Goal: Task Accomplishment & Management: Use online tool/utility

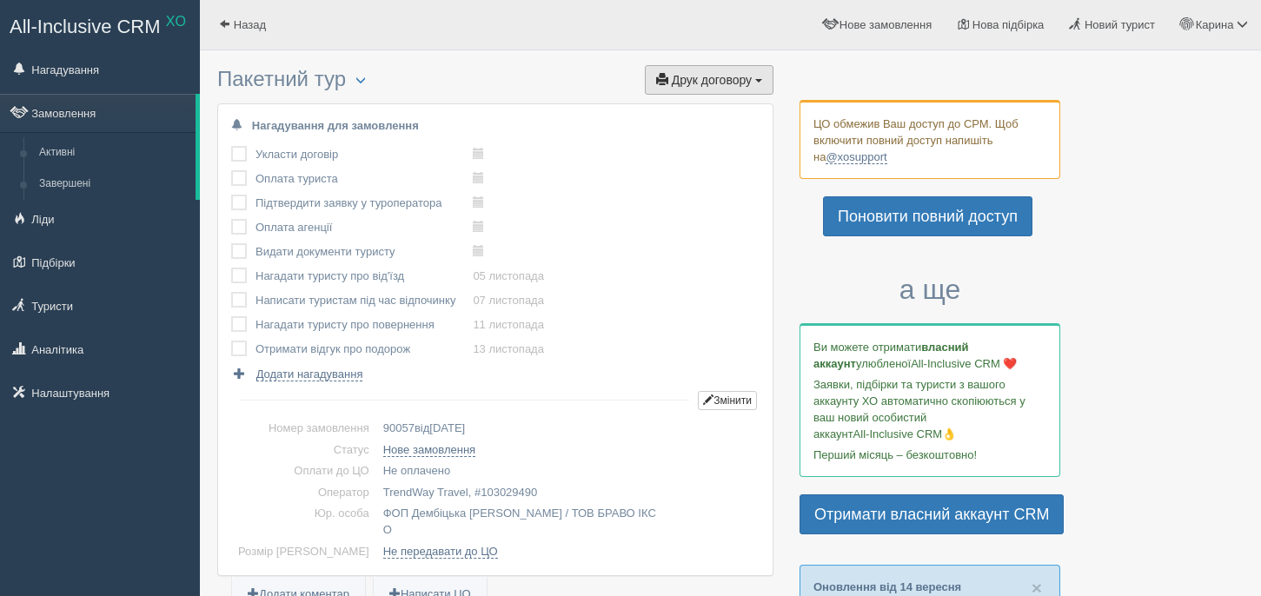
click at [703, 73] on span "Друк договору" at bounding box center [712, 80] width 80 height 14
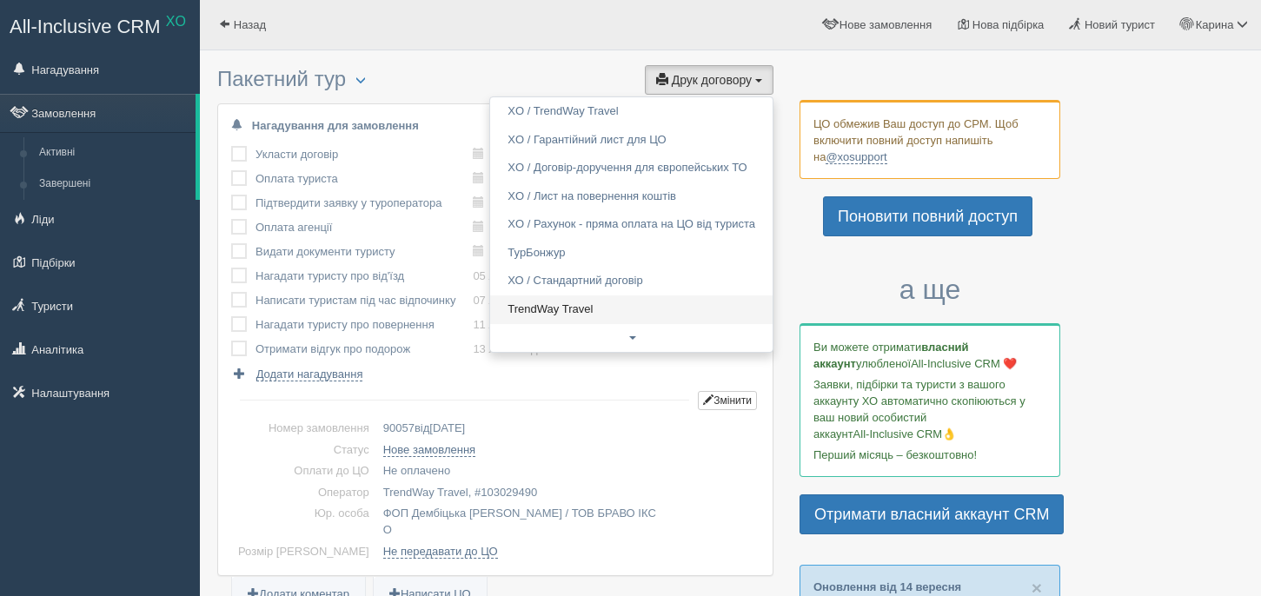
click at [522, 303] on link "TrendWay Travel" at bounding box center [631, 310] width 283 height 29
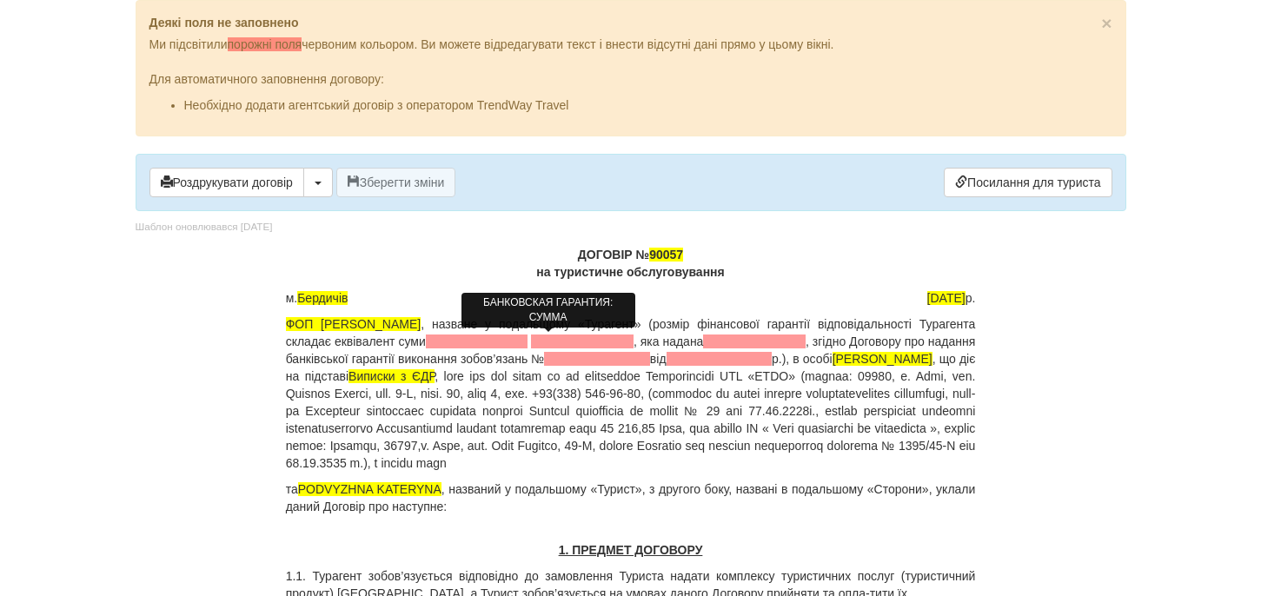
click at [518, 342] on span at bounding box center [477, 342] width 103 height 14
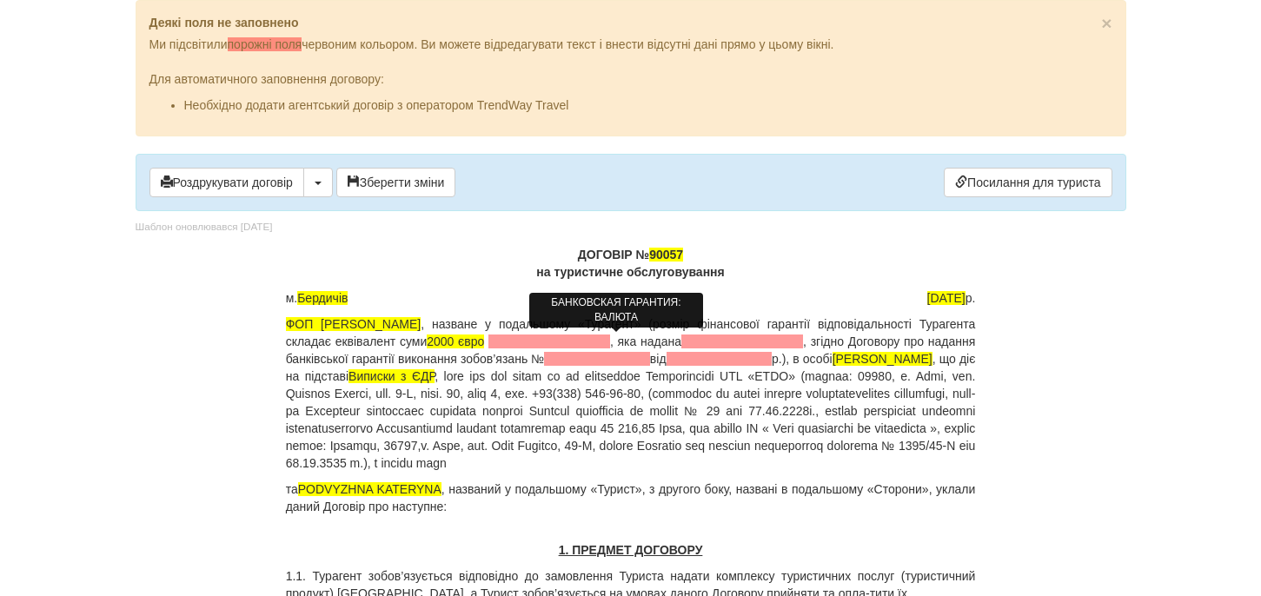
click at [582, 343] on span at bounding box center [550, 342] width 122 height 14
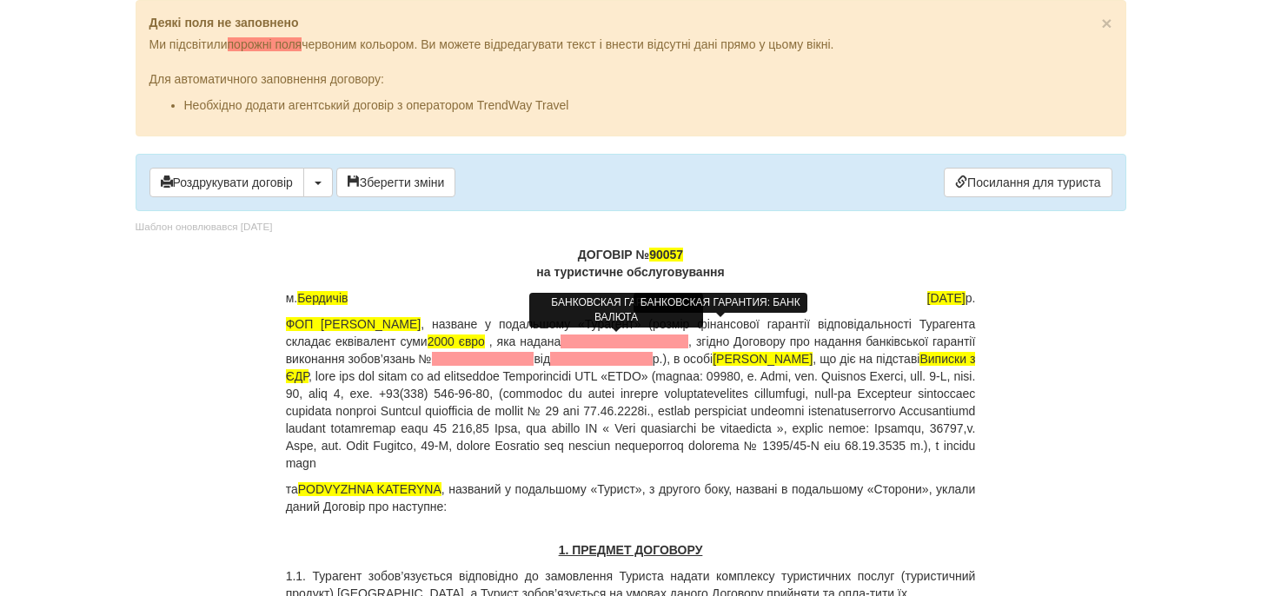
click at [663, 339] on span at bounding box center [625, 342] width 128 height 14
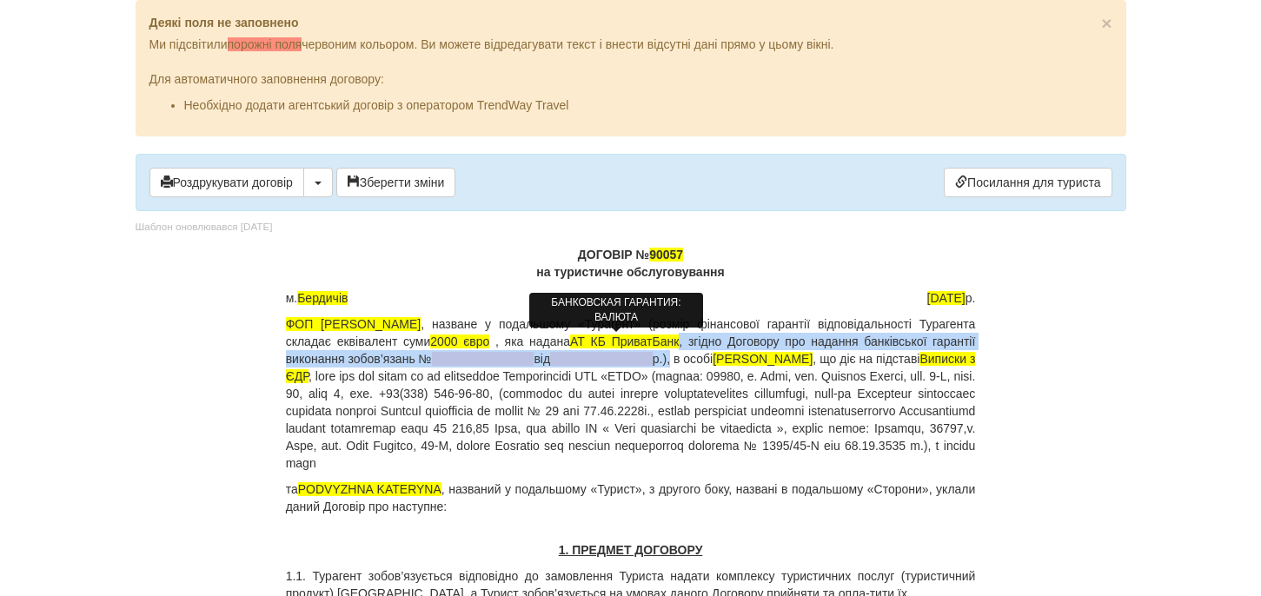
drag, startPoint x: 783, startPoint y: 346, endPoint x: 815, endPoint y: 357, distance: 34.1
click at [815, 357] on p "ФОП Дембіцька Карина Сергіївна , назване у подальшому «Турагент» (розмір фінанс…" at bounding box center [631, 394] width 690 height 156
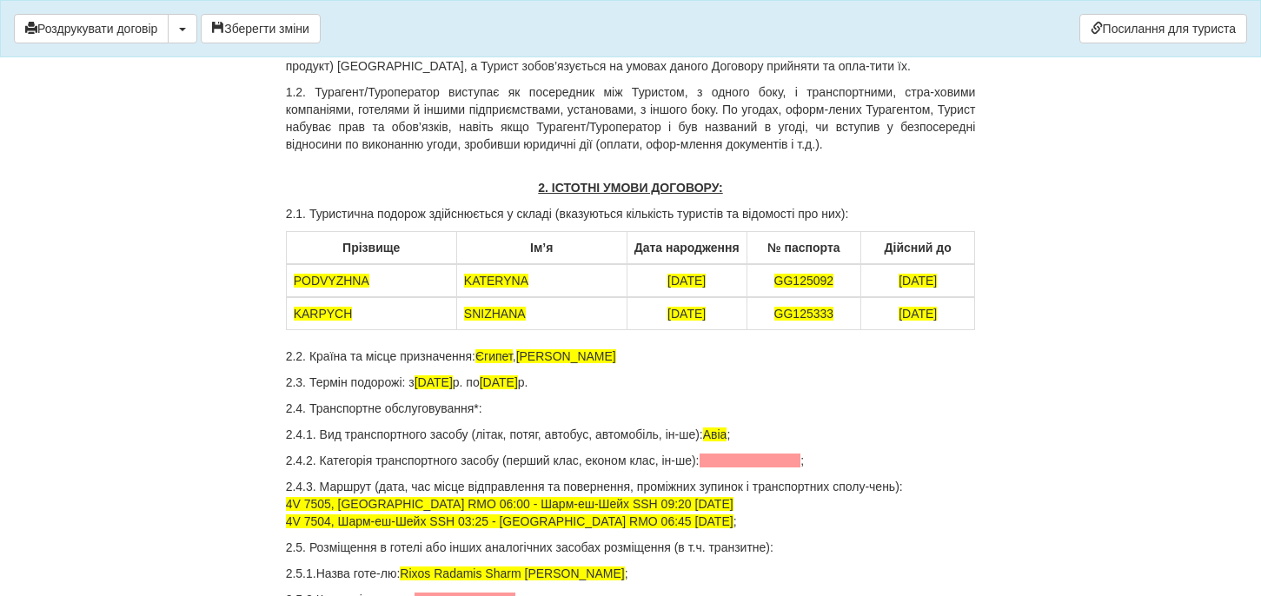
scroll to position [400, 0]
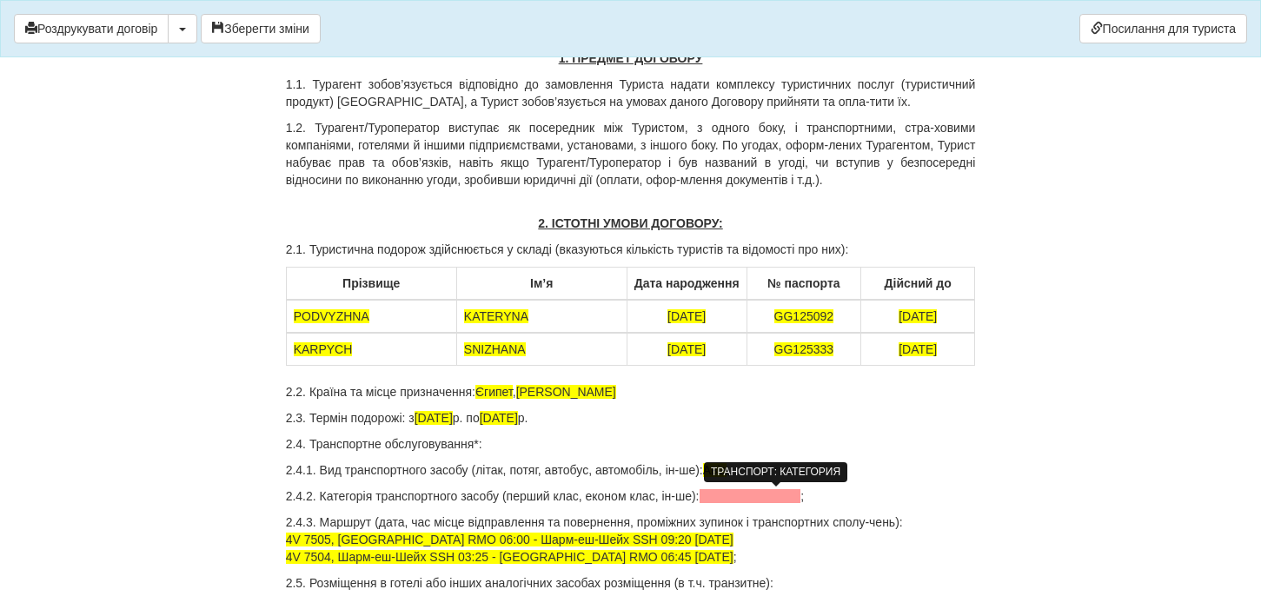
click at [738, 497] on span at bounding box center [751, 496] width 102 height 14
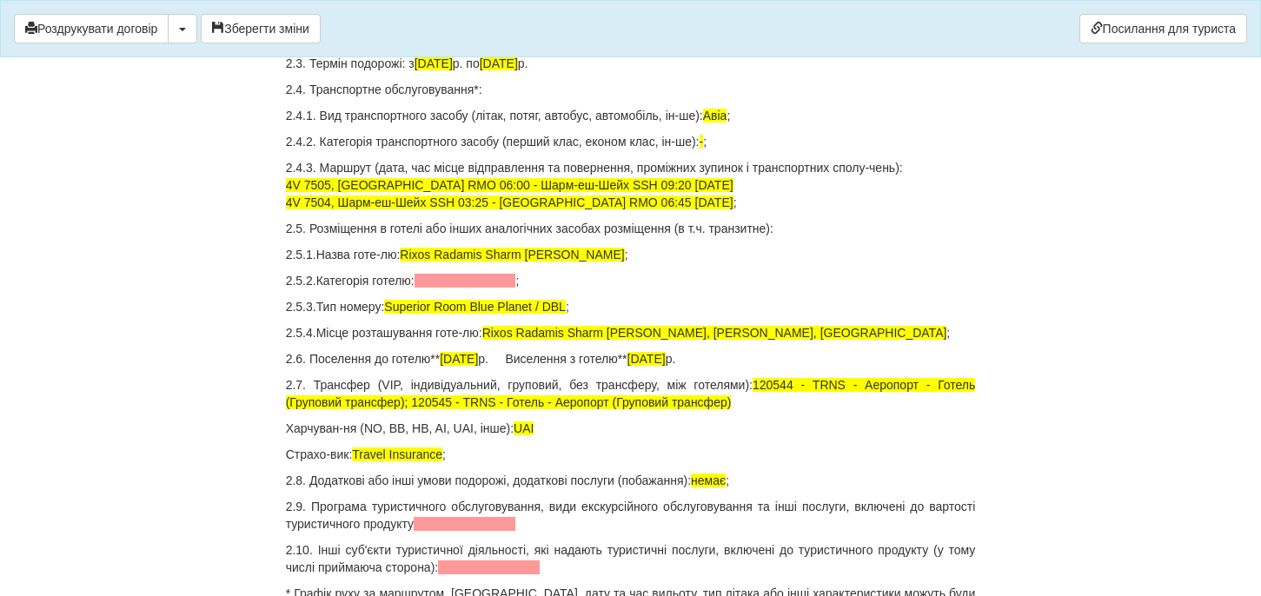
scroll to position [754, 0]
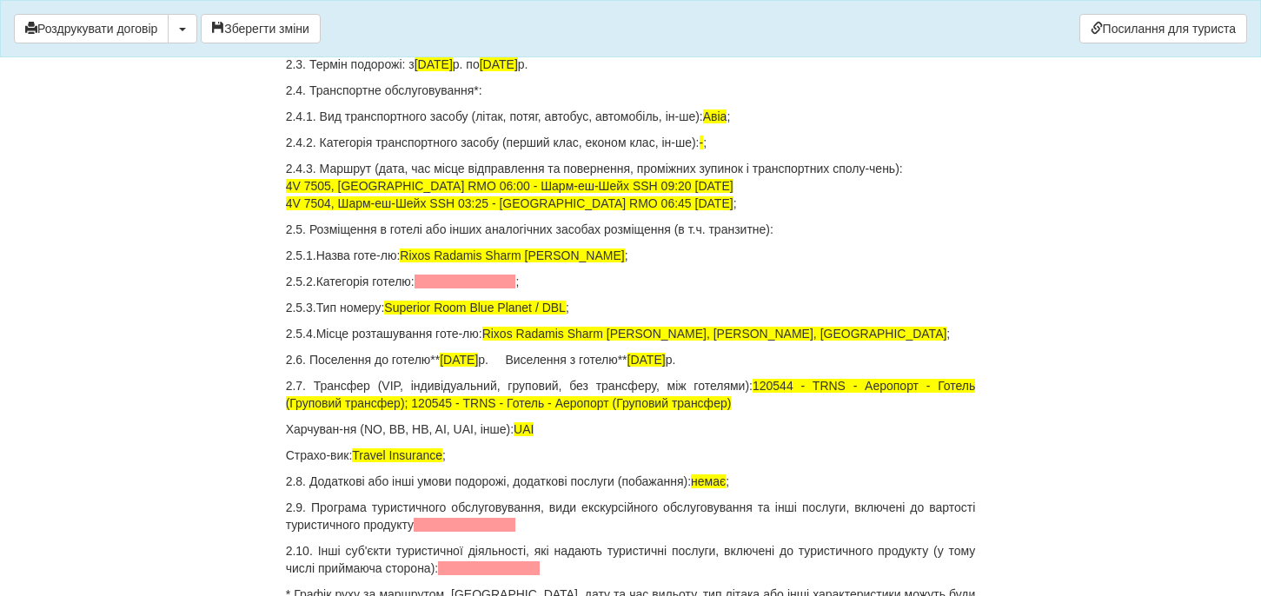
click at [449, 282] on span at bounding box center [466, 282] width 102 height 14
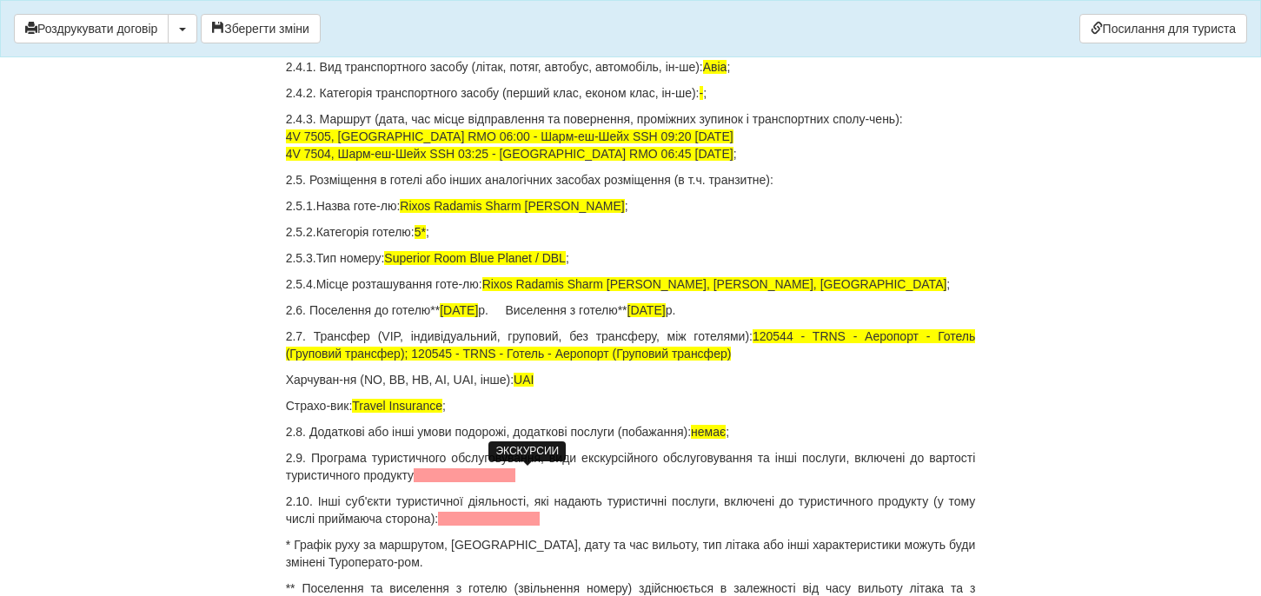
click at [516, 471] on span at bounding box center [465, 476] width 102 height 14
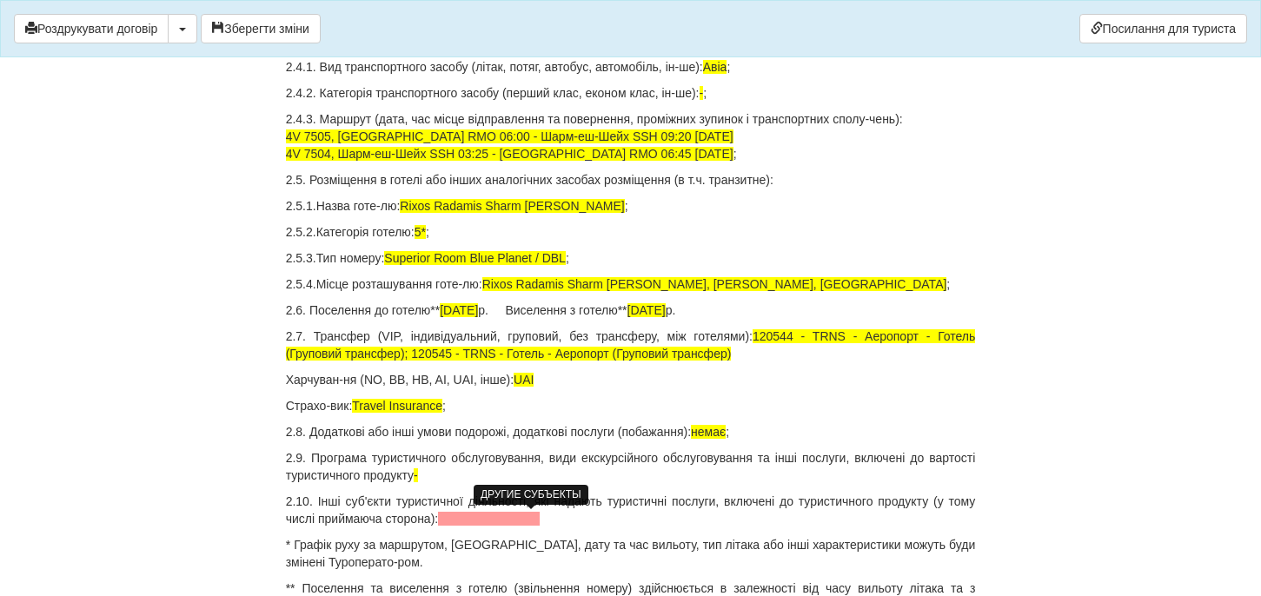
click at [536, 517] on span at bounding box center [489, 519] width 102 height 14
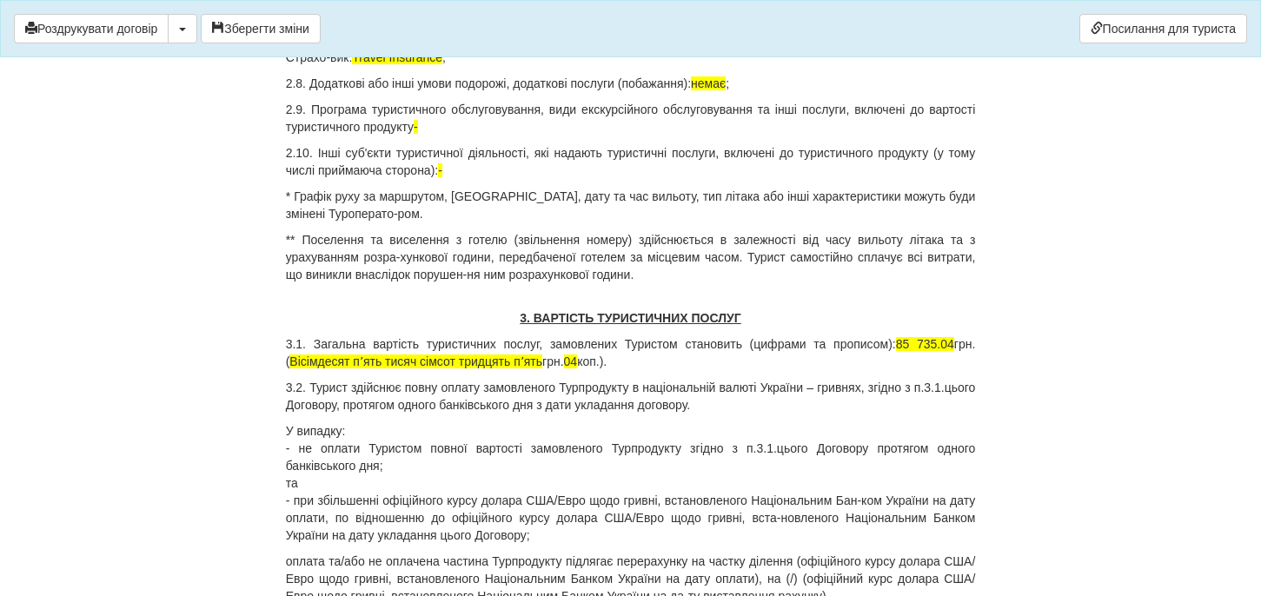
scroll to position [1167, 0]
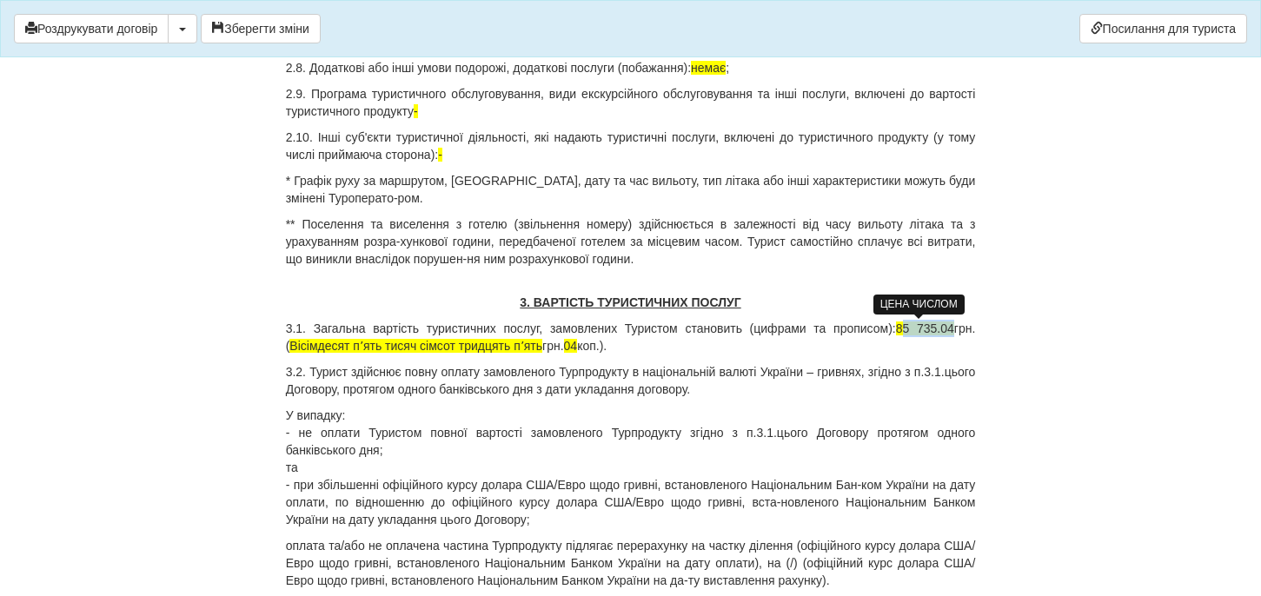
drag, startPoint x: 898, startPoint y: 330, endPoint x: 946, endPoint y: 330, distance: 47.8
click at [946, 330] on span "85 735.04" at bounding box center [925, 329] width 58 height 14
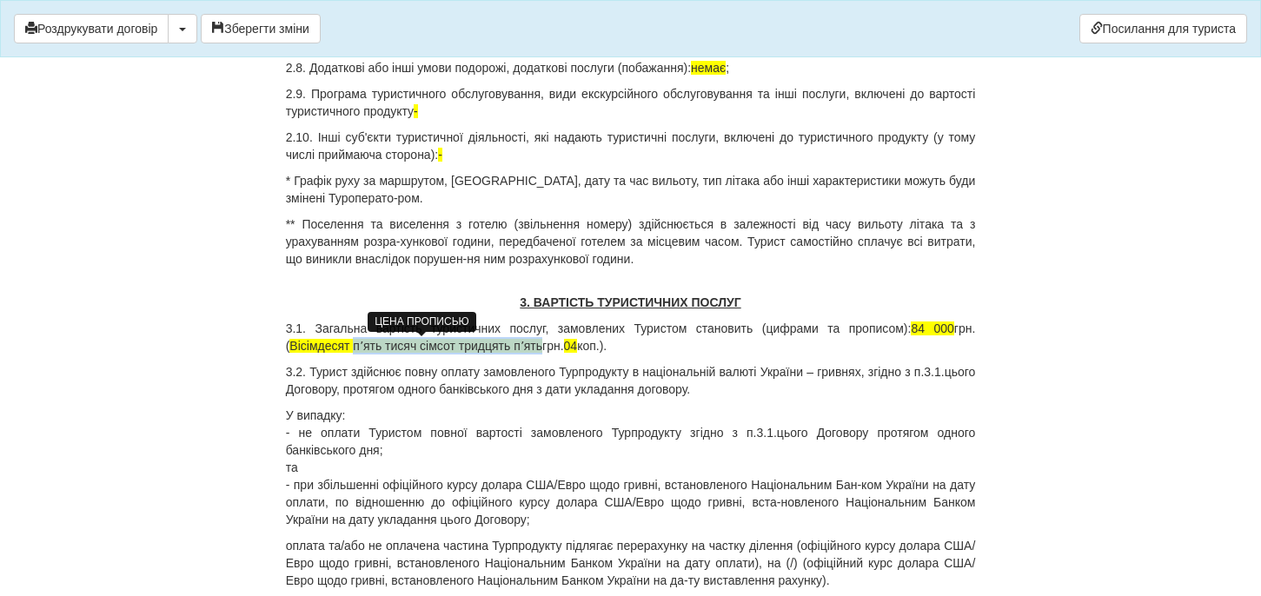
drag, startPoint x: 356, startPoint y: 343, endPoint x: 551, endPoint y: 348, distance: 195.6
click at [542, 348] on span "Вісімдесят пʼять тисяч сімсот тридцять пʼять" at bounding box center [415, 346] width 253 height 14
click at [482, 341] on p "3.1. Загальна вартість туристичних послуг, замовлених Туристом становить (цифра…" at bounding box center [631, 337] width 690 height 35
click at [521, 346] on p "3.1. Загальна вартість туристичних послуг, замовлених Туристом становить (цифра…" at bounding box center [631, 337] width 690 height 35
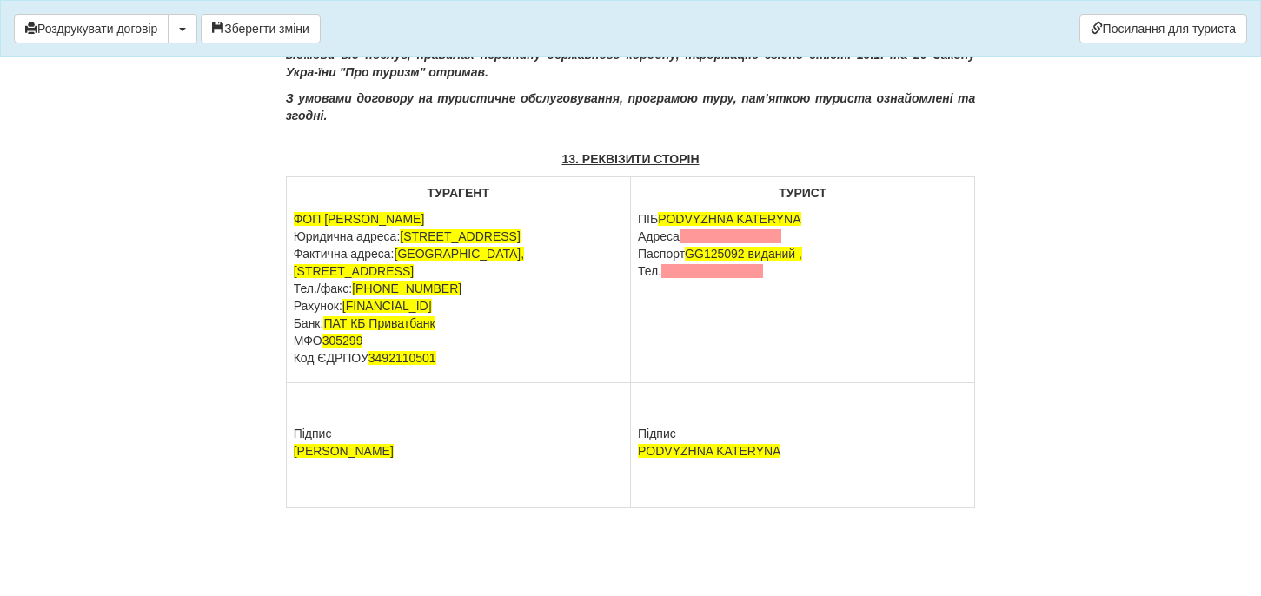
scroll to position [8395, 0]
drag, startPoint x: 785, startPoint y: 238, endPoint x: 642, endPoint y: 238, distance: 143.4
click at [642, 240] on p "ПІБ PODVYZHNA KATERYNA Адреса Паспорт GG125092 виданий , Тел." at bounding box center [802, 245] width 329 height 70
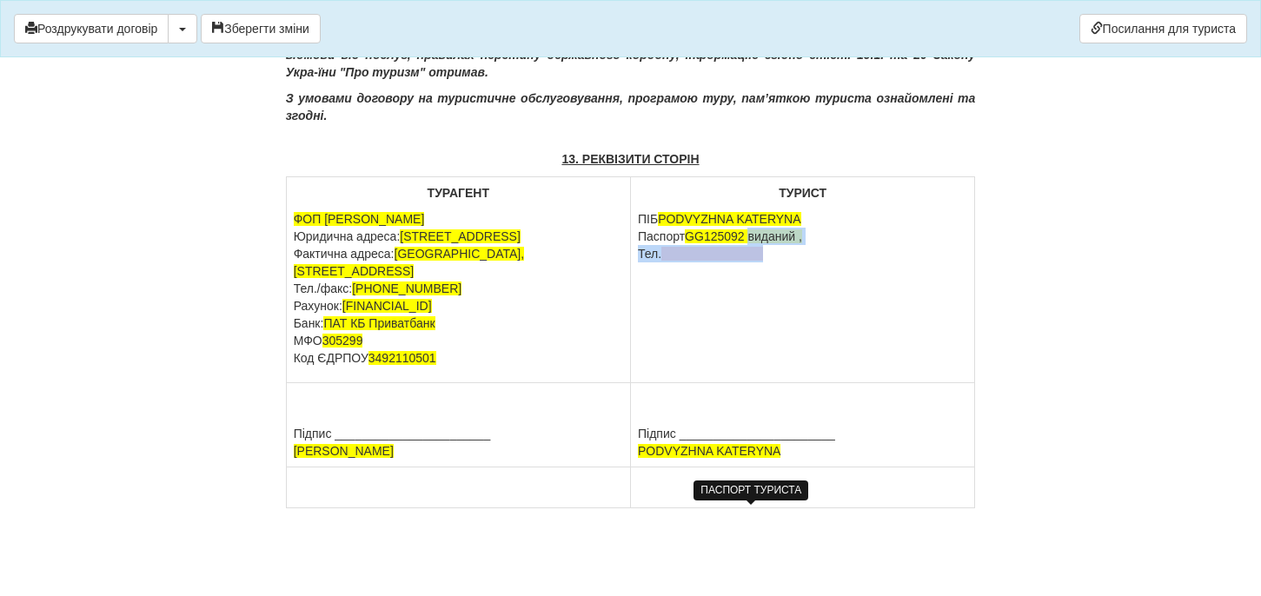
drag, startPoint x: 755, startPoint y: 237, endPoint x: 778, endPoint y: 262, distance: 33.2
click at [778, 263] on td "ТУРИСТ ПІБ PODVYZHNA KATERYNA Паспорт GG125092 виданий , Тел." at bounding box center [803, 280] width 344 height 206
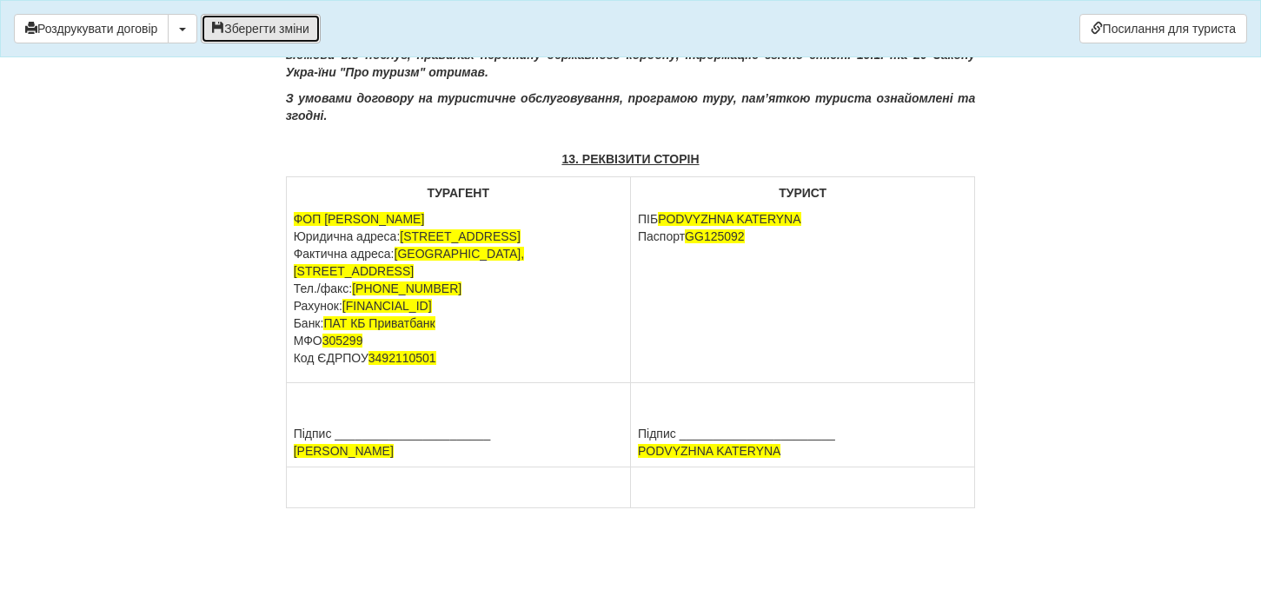
click at [296, 24] on button "Зберегти зміни" at bounding box center [261, 29] width 120 height 30
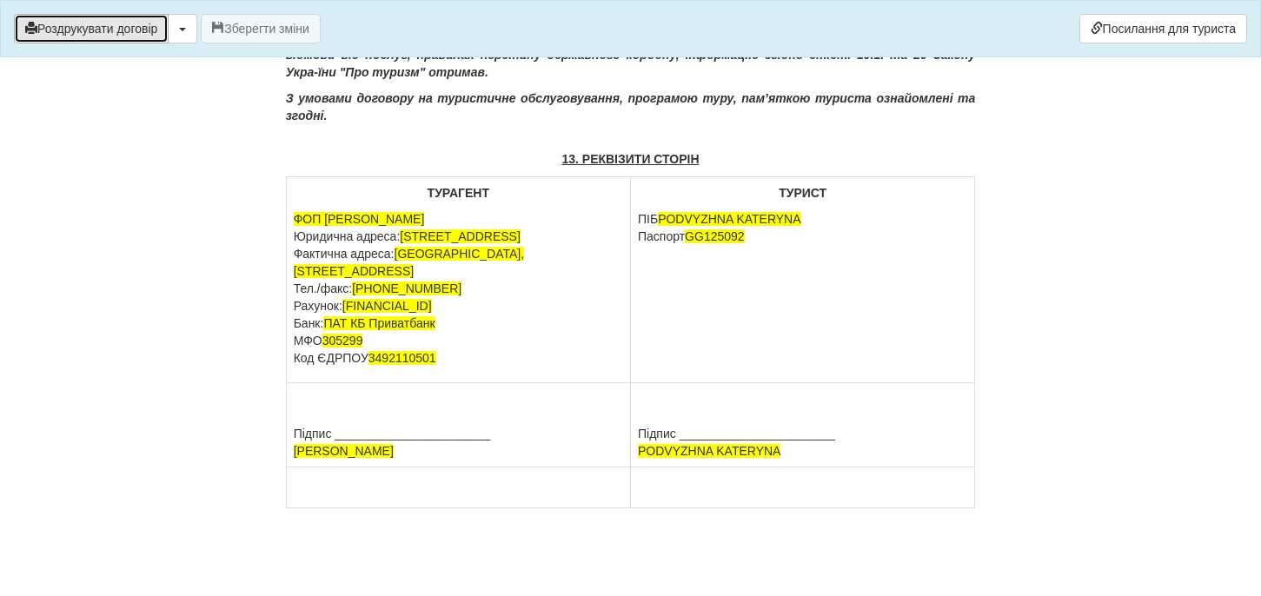
click at [152, 30] on button "Роздрукувати договір" at bounding box center [91, 29] width 155 height 30
